Goal: Find specific page/section

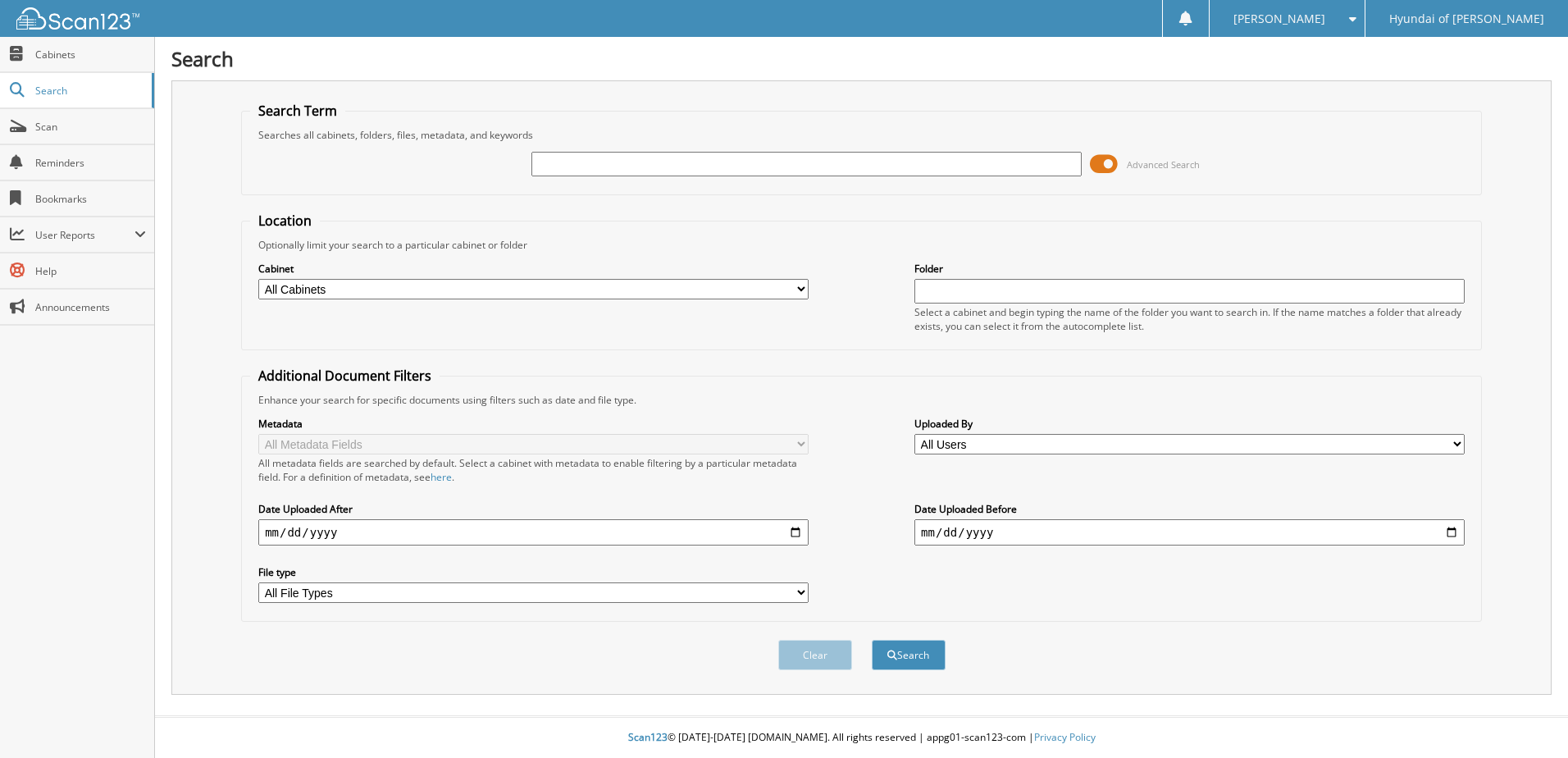
click at [561, 167] on input "text" at bounding box center [806, 164] width 550 height 25
type input "70235"
click at [872, 640] on button "Search" at bounding box center [908, 655] width 74 height 31
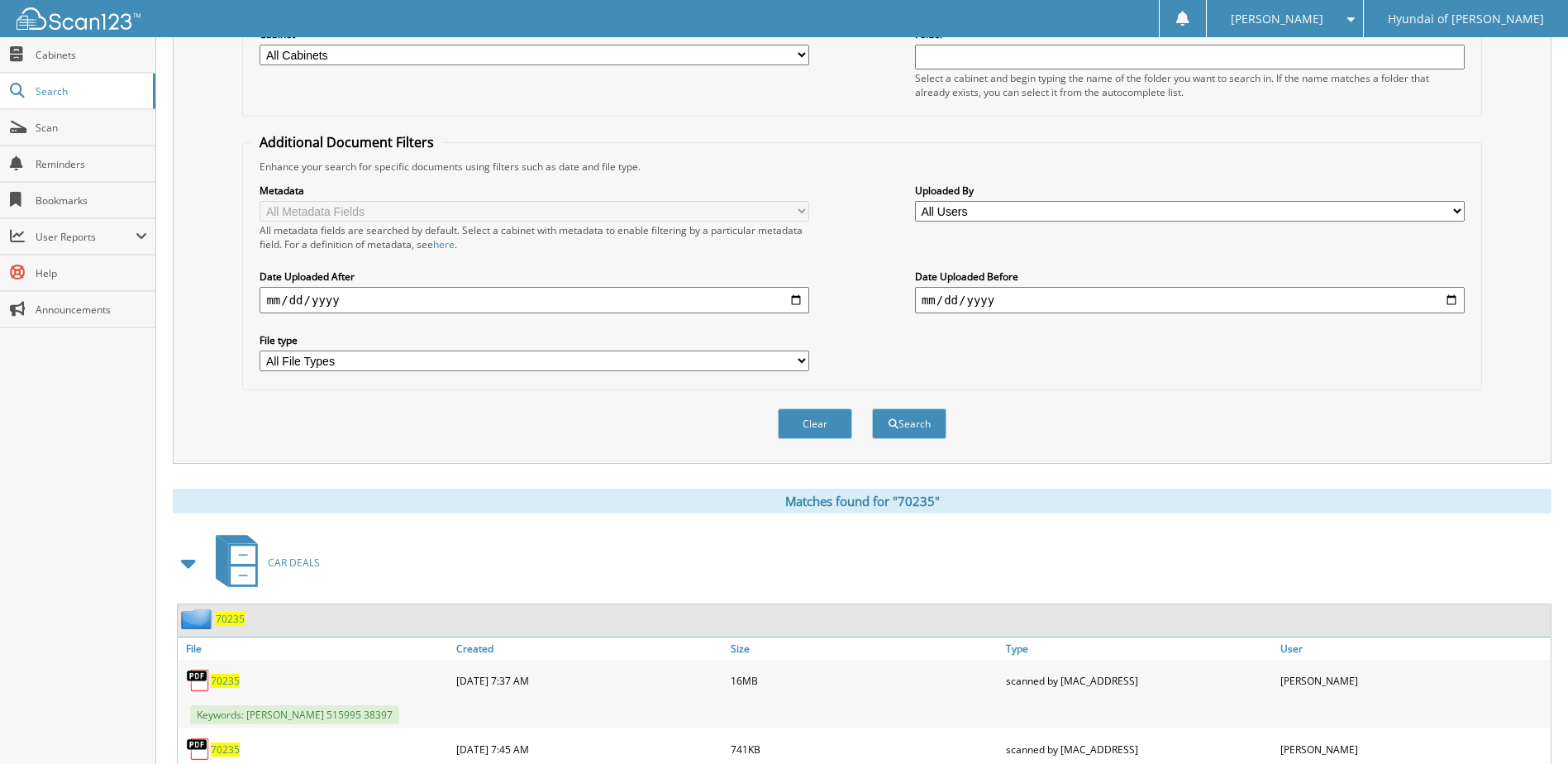
scroll to position [414, 0]
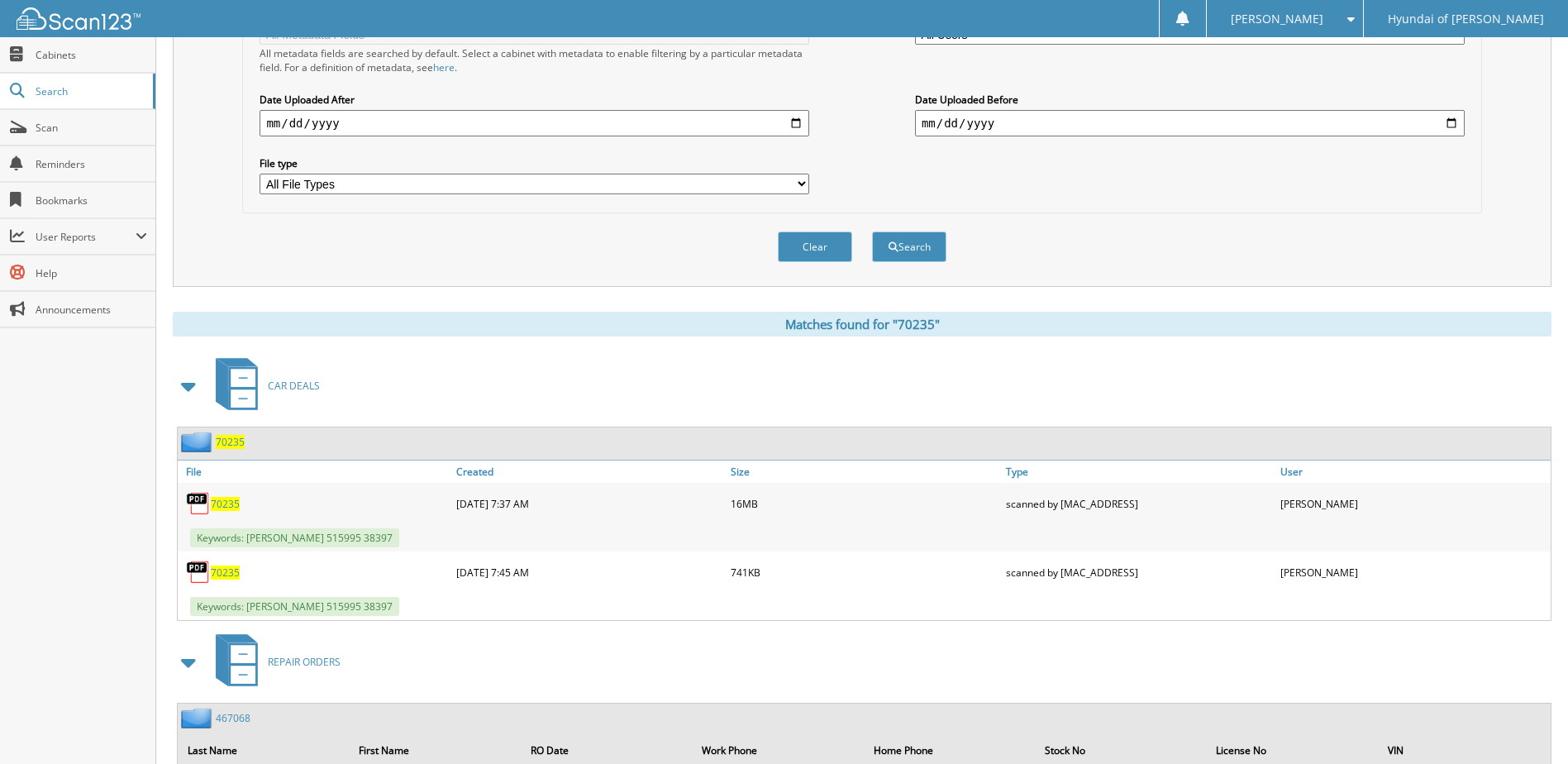
click at [227, 570] on span "70235" at bounding box center [226, 573] width 29 height 14
click at [227, 506] on span "70235" at bounding box center [226, 504] width 29 height 14
